Goal: Task Accomplishment & Management: Manage account settings

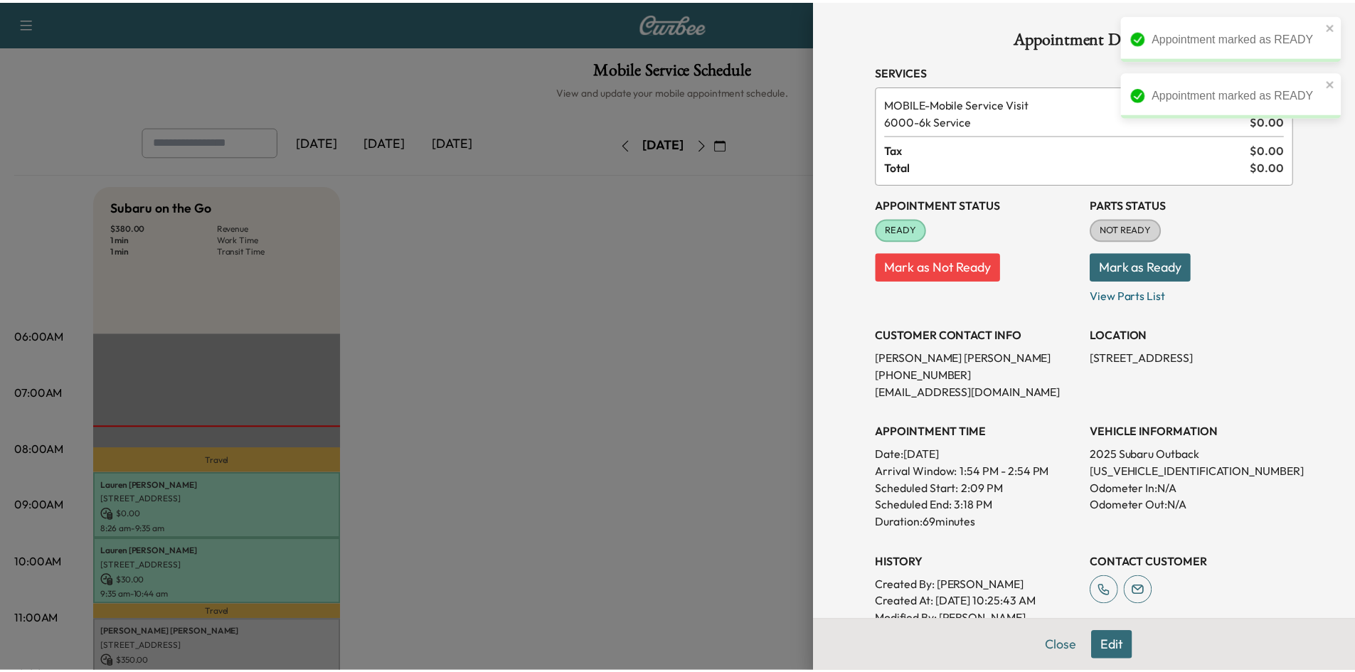
scroll to position [285, 0]
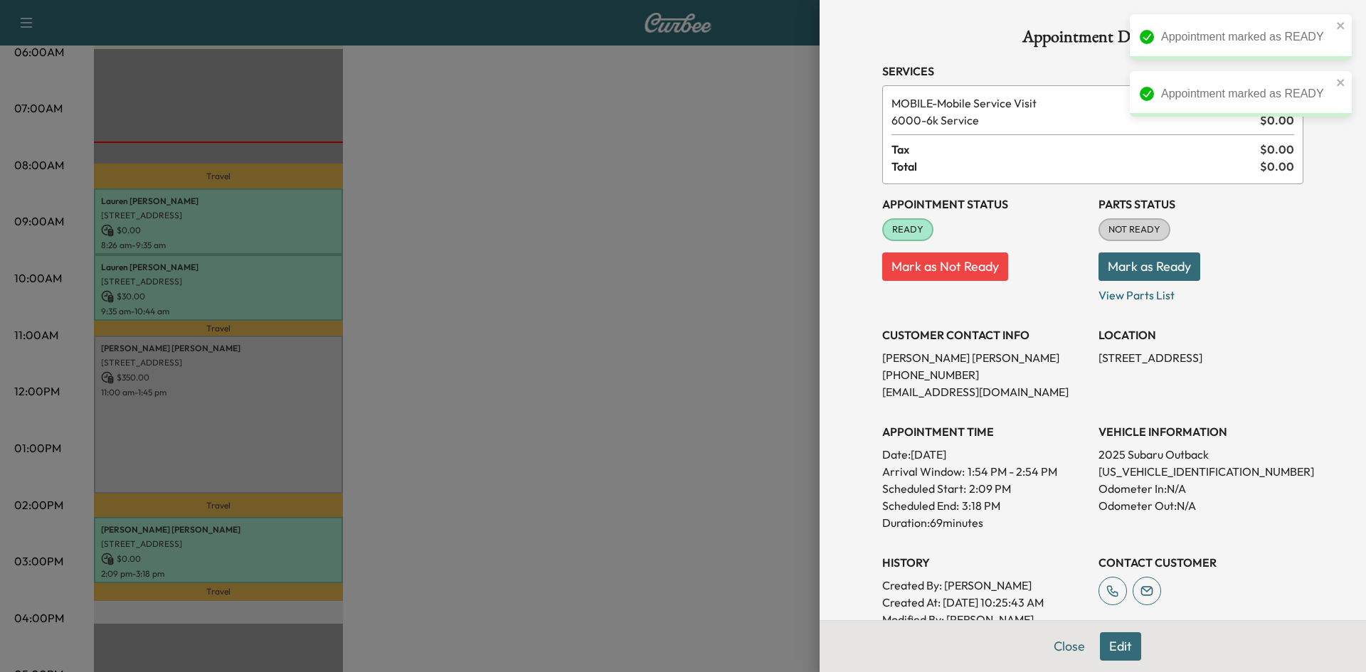
click at [584, 321] on div at bounding box center [683, 336] width 1366 height 672
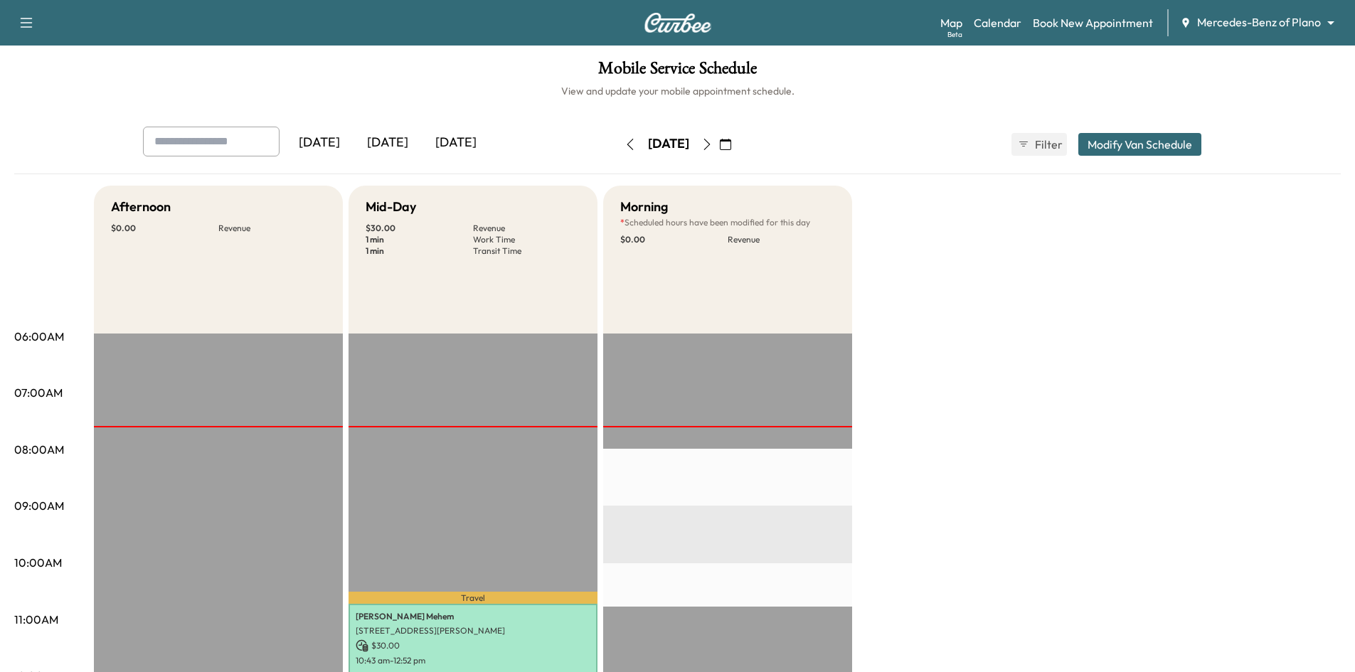
click at [28, 24] on icon "button" at bounding box center [26, 22] width 17 height 17
click at [41, 81] on button "Log Out" at bounding box center [49, 80] width 53 height 23
